Goal: Task Accomplishment & Management: Complete application form

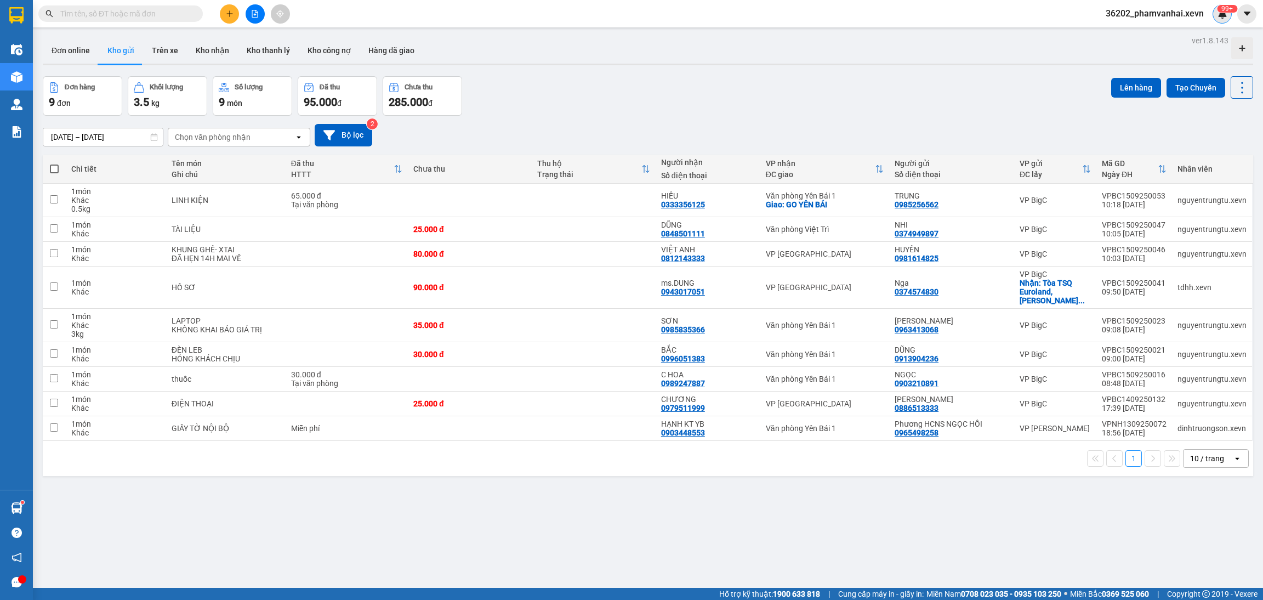
click at [1222, 13] on img at bounding box center [1223, 14] width 10 height 10
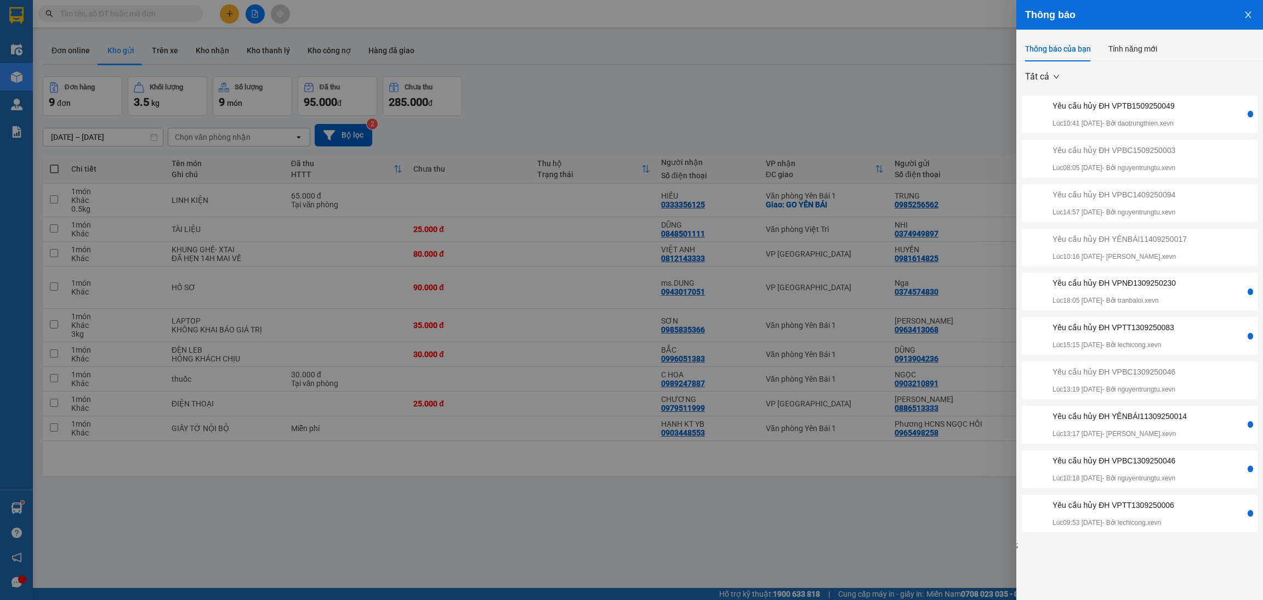
click at [1157, 103] on div "Yêu cầu hủy ĐH VPTB1509250049" at bounding box center [1114, 106] width 122 height 12
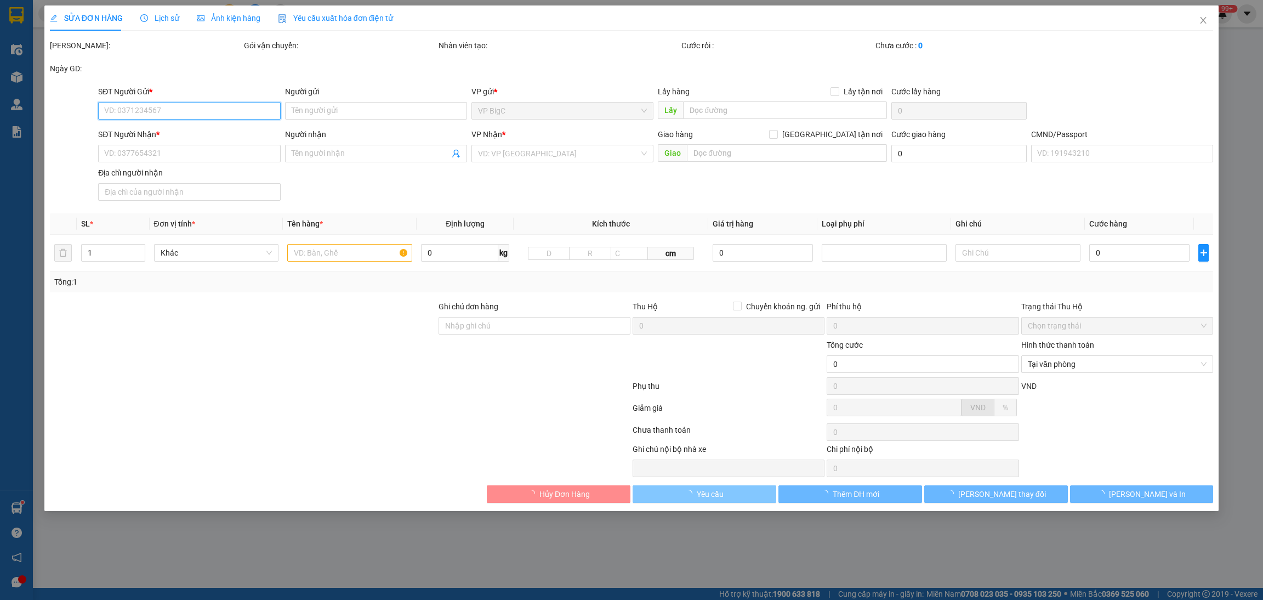
type input "0829942333"
type input "CÒ"
type input "0362895679"
type input "HOÀNG HOÀN"
type input "SHIP BE 0914336036 LINH"
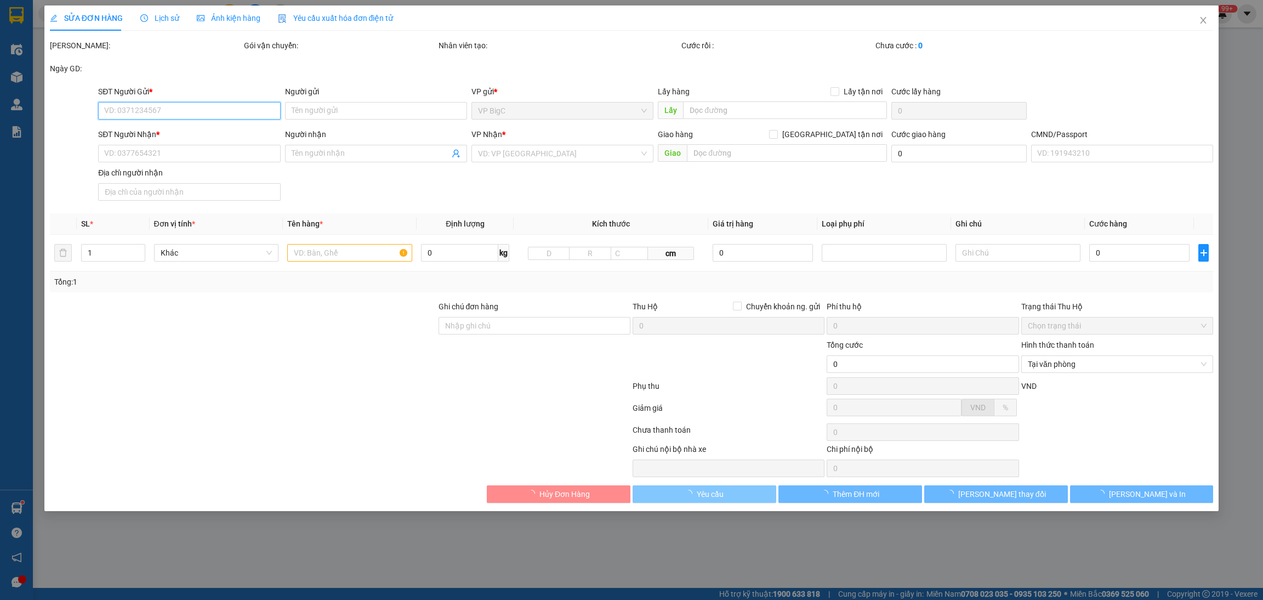
type input "huy don xxxxxxx"
type input "120.000"
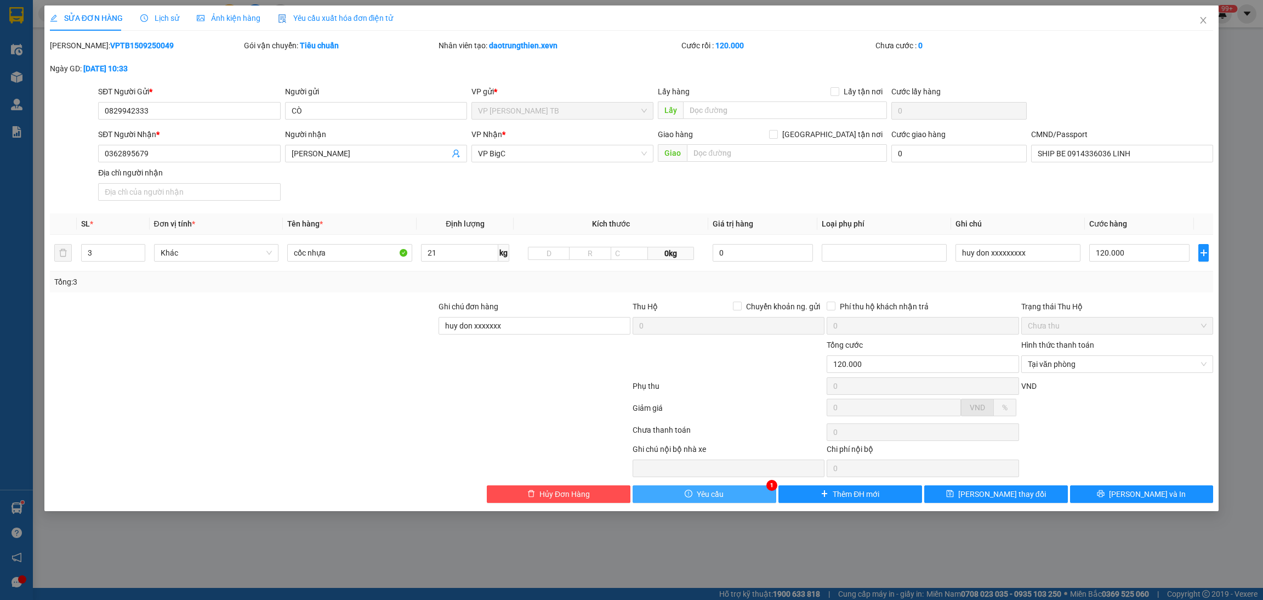
click at [725, 497] on button "Yêu cầu" at bounding box center [705, 494] width 144 height 18
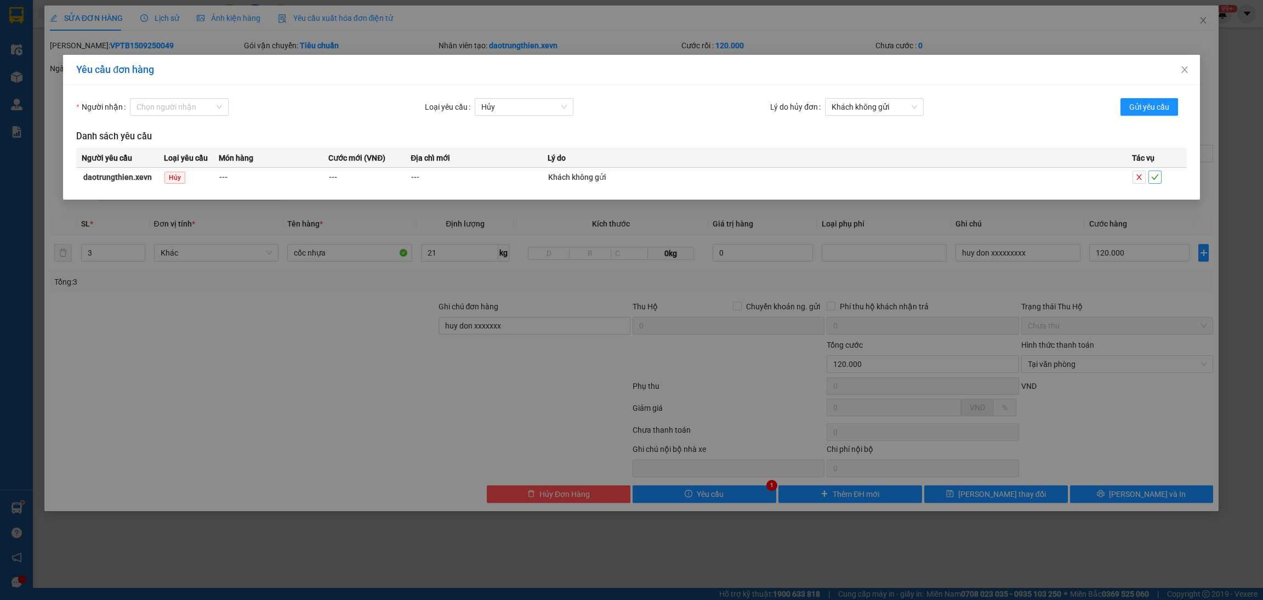
click at [1154, 177] on icon "check" at bounding box center [1156, 177] width 8 height 8
